Goal: Task Accomplishment & Management: Manage account settings

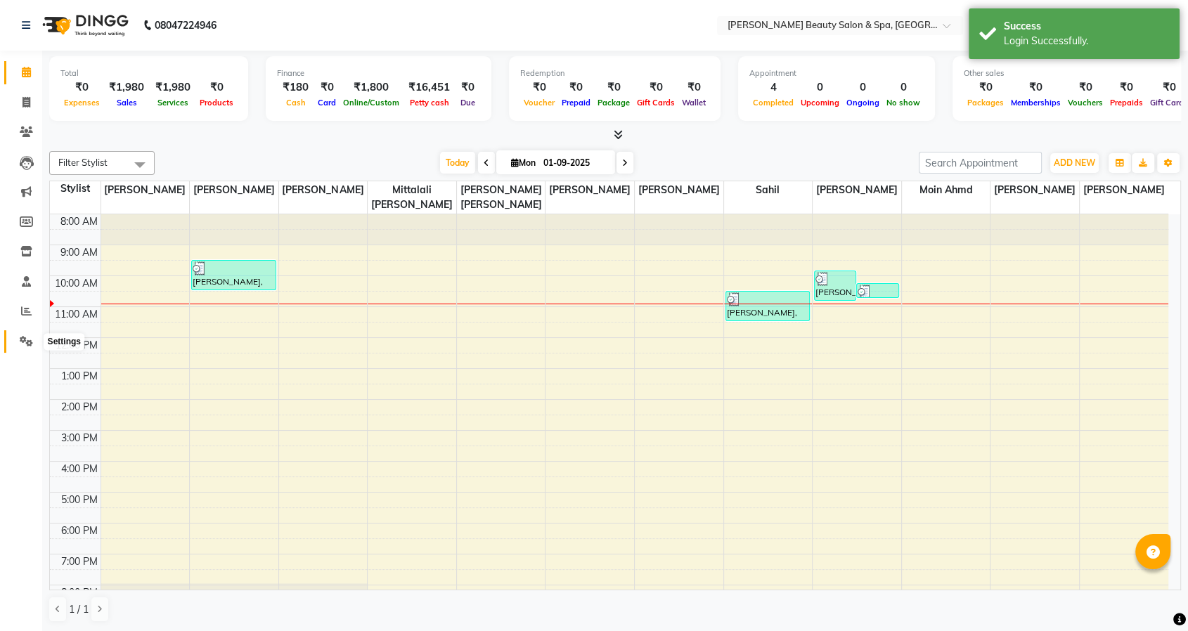
click at [20, 342] on icon at bounding box center [26, 341] width 13 height 11
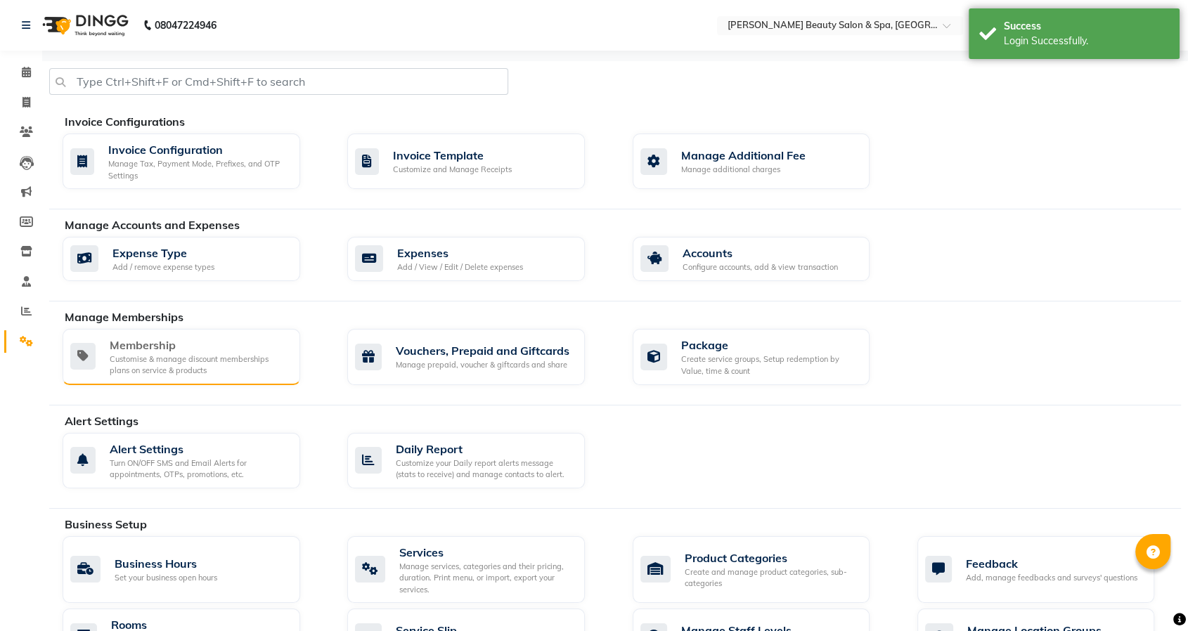
click at [220, 356] on div "Customise & manage discount memberships plans on service & products" at bounding box center [199, 365] width 179 height 23
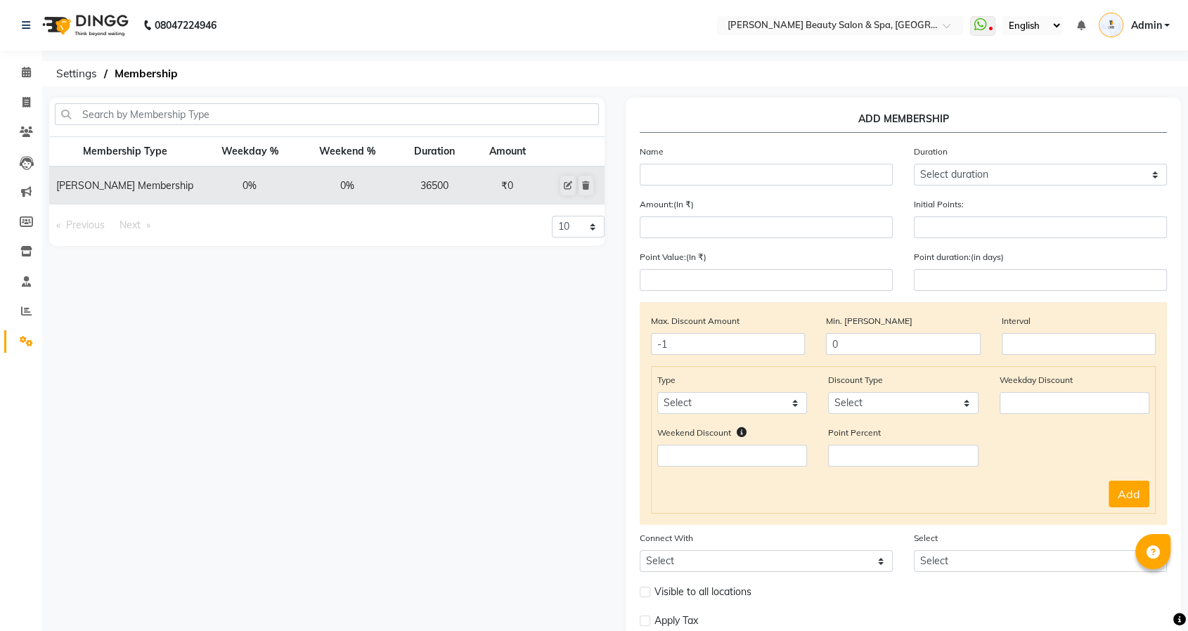
scroll to position [0, 6]
click at [32, 214] on span at bounding box center [26, 222] width 25 height 16
select select
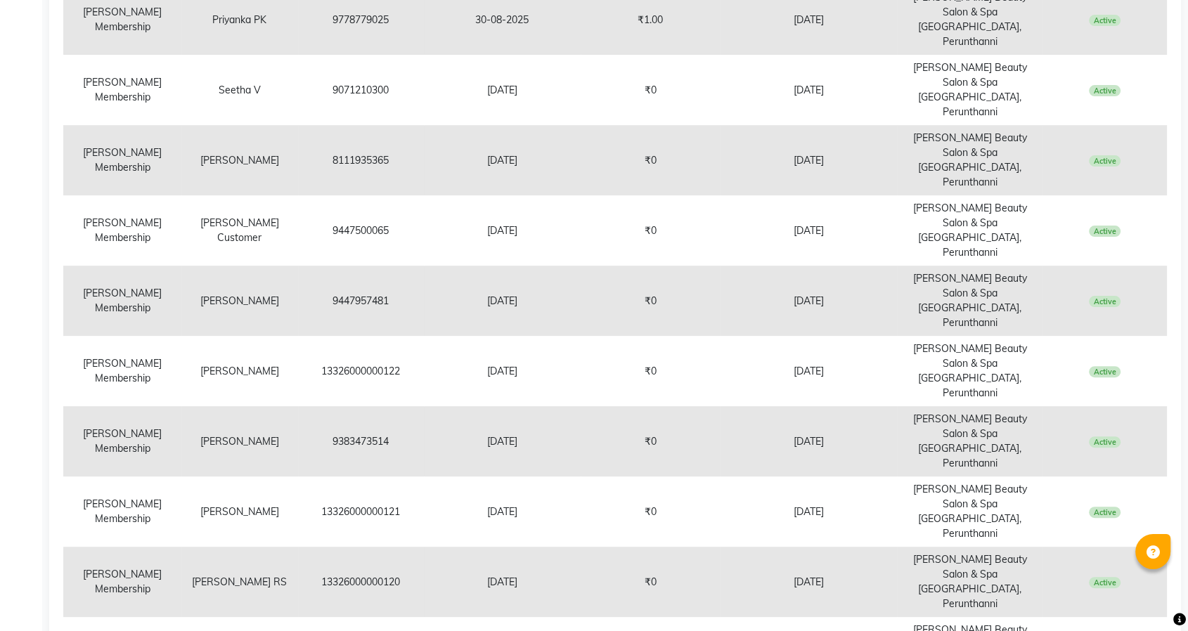
scroll to position [351, 0]
select select "100"
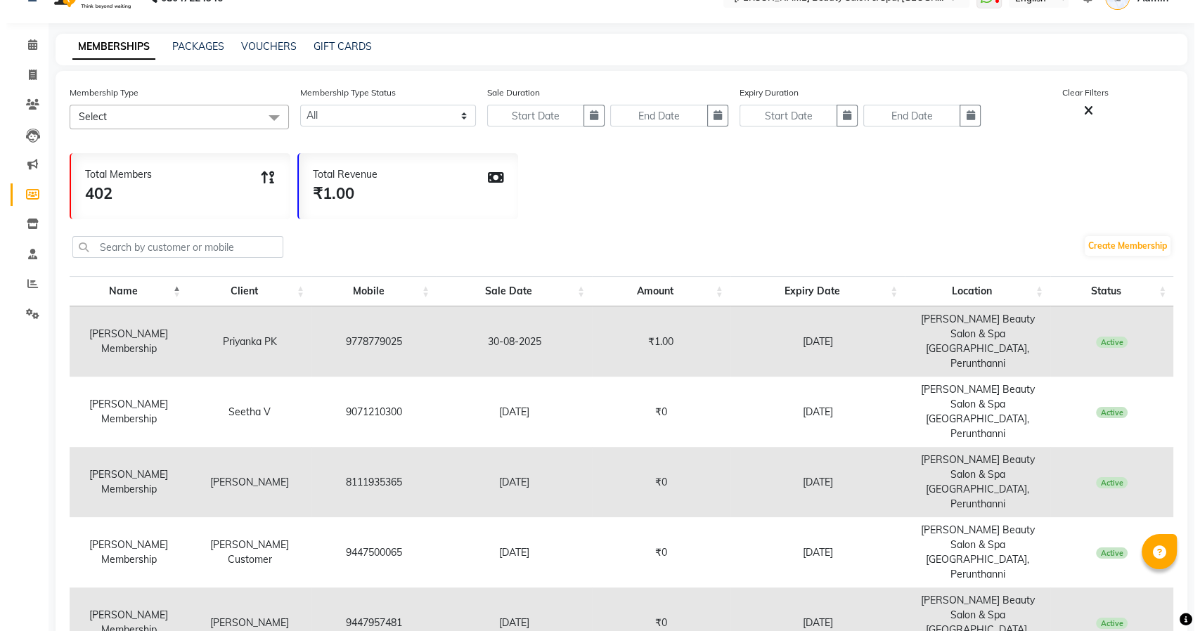
scroll to position [0, 0]
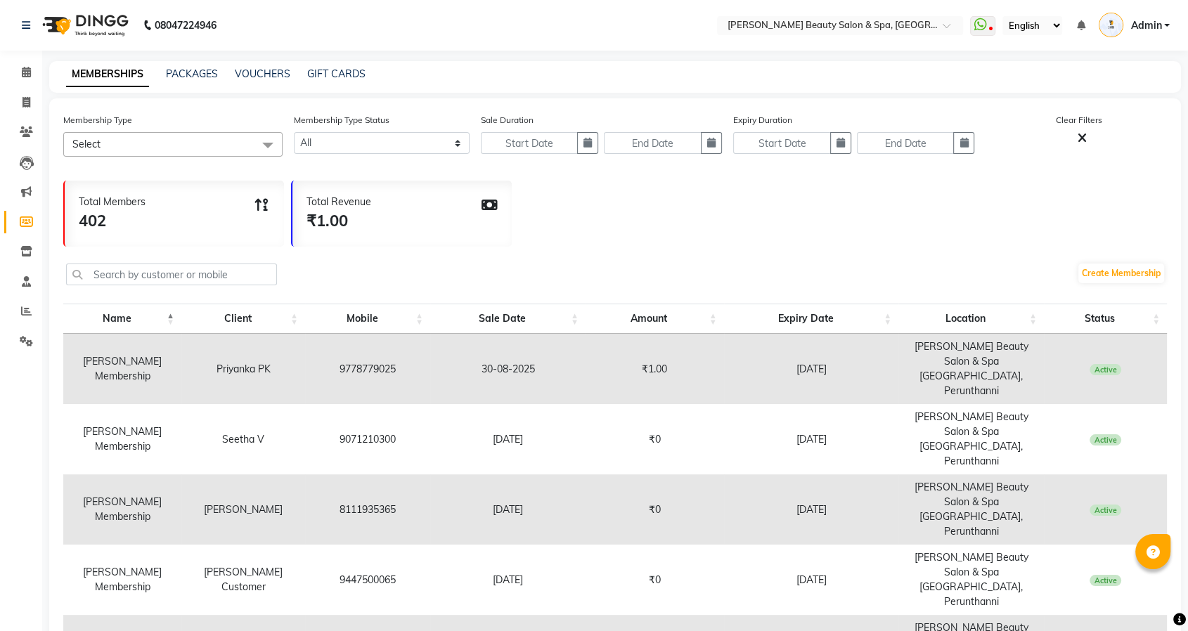
click at [1154, 29] on span "Admin" at bounding box center [1146, 25] width 31 height 15
click at [1063, 103] on link "Sign out" at bounding box center [1098, 101] width 129 height 22
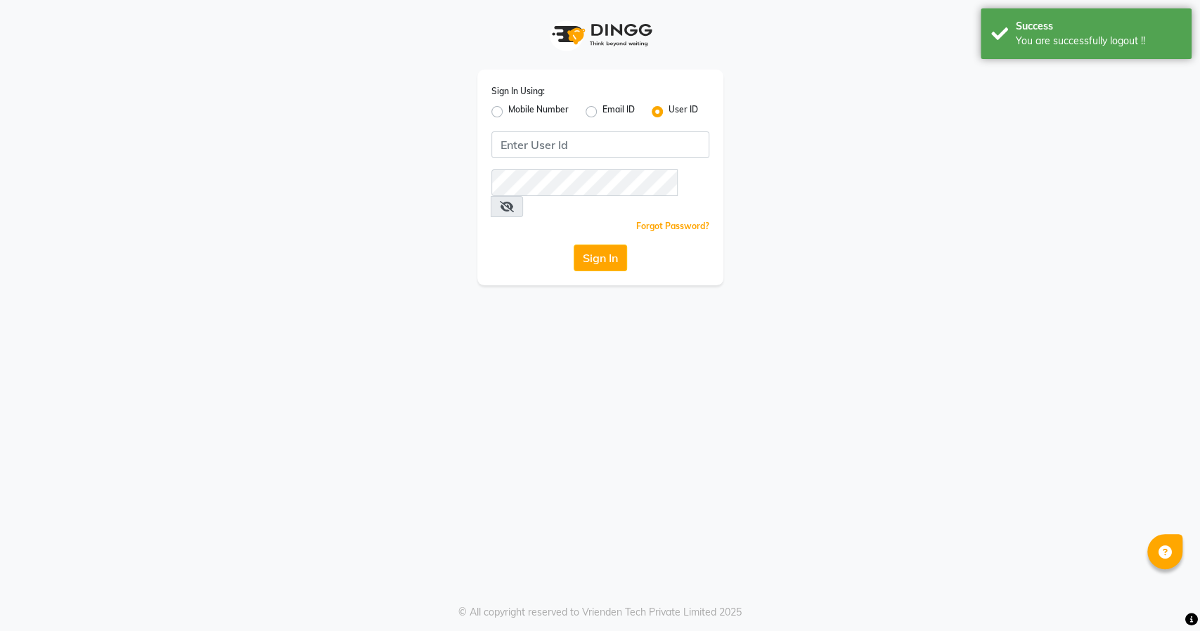
click at [508, 107] on label "Mobile Number" at bounding box center [538, 111] width 60 height 17
click at [508, 107] on input "Mobile Number" at bounding box center [512, 107] width 9 height 9
radio input "true"
radio input "false"
click at [596, 148] on input "Username" at bounding box center [624, 144] width 171 height 27
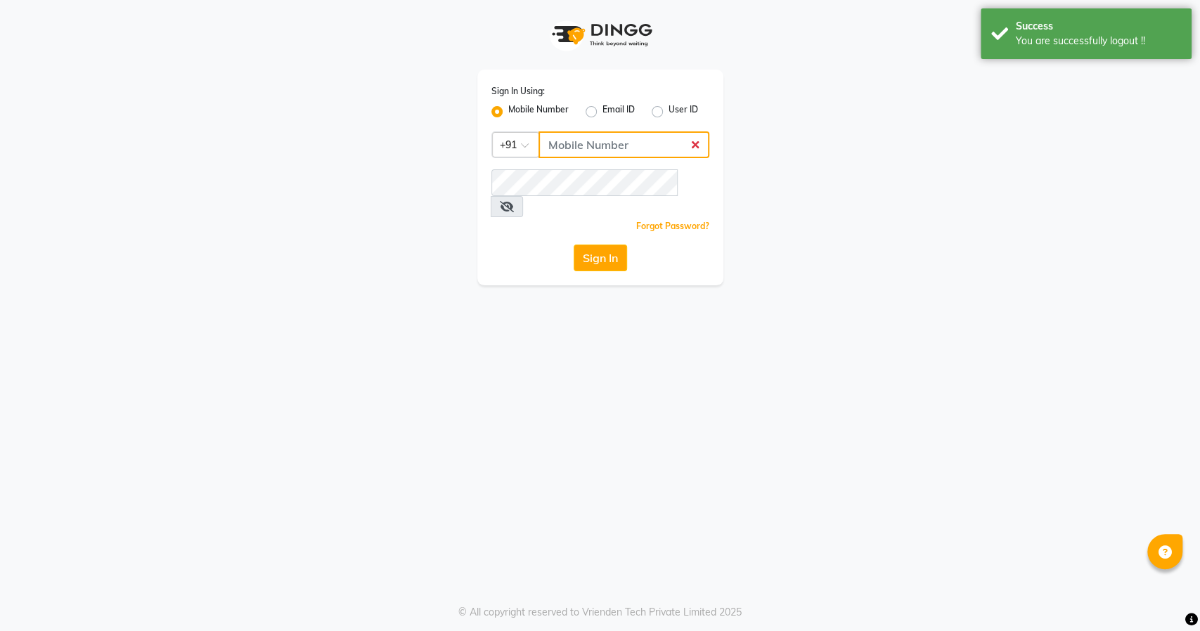
type input "8484885741"
click at [598, 245] on button "Sign In" at bounding box center [600, 258] width 53 height 27
